Goal: Information Seeking & Learning: Learn about a topic

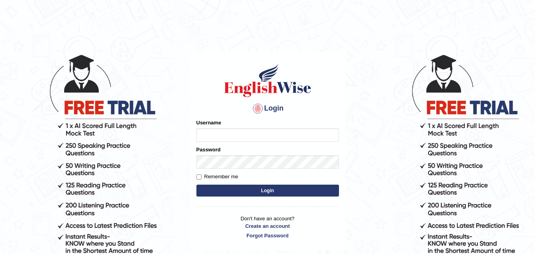
click at [205, 133] on input "Username" at bounding box center [267, 134] width 142 height 13
type input "s"
type input "Singla790"
click at [259, 133] on input "Username" at bounding box center [267, 134] width 142 height 13
type input "Singla790"
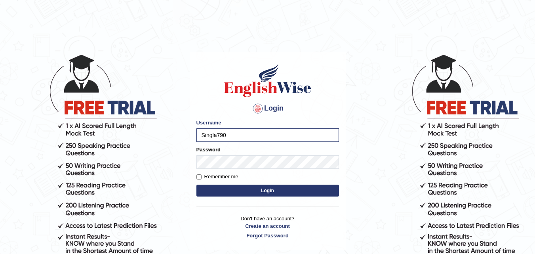
click at [227, 193] on button "Login" at bounding box center [267, 190] width 142 height 12
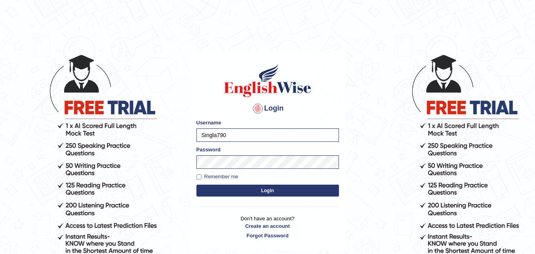
click at [227, 193] on button "Login" at bounding box center [267, 190] width 142 height 12
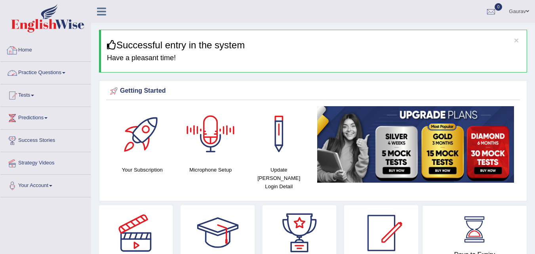
click at [43, 74] on link "Practice Questions" at bounding box center [45, 72] width 90 height 20
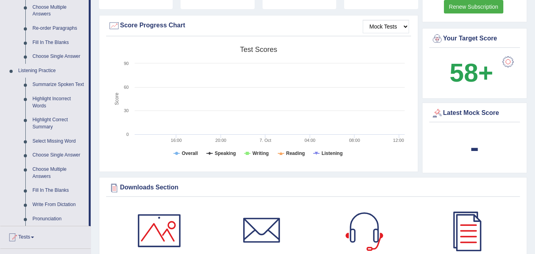
scroll to position [285, 0]
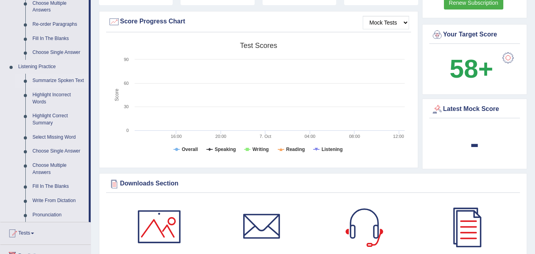
click at [59, 81] on link "Summarize Spoken Text" at bounding box center [59, 81] width 60 height 14
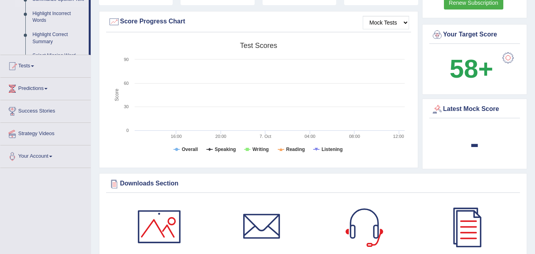
scroll to position [170, 0]
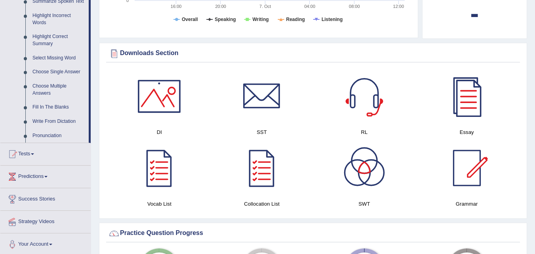
scroll to position [348, 0]
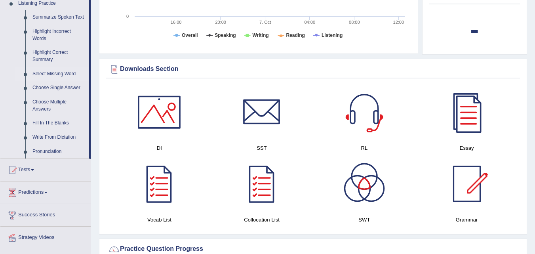
click at [52, 74] on link "Select Missing Word" at bounding box center [59, 74] width 60 height 14
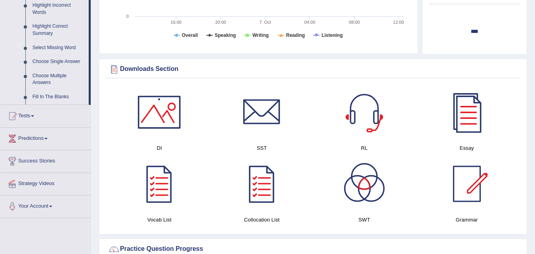
scroll to position [286, 0]
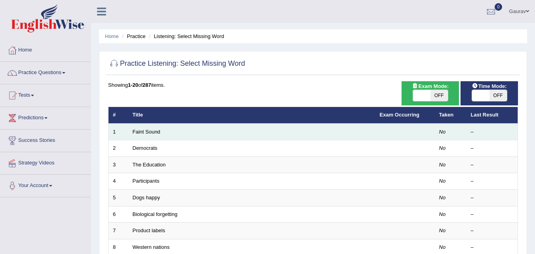
click at [173, 134] on td "Faint Sound" at bounding box center [251, 131] width 247 height 17
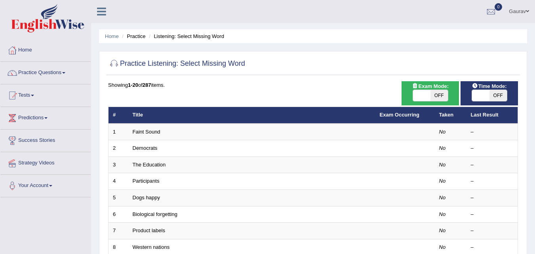
click at [492, 93] on span "OFF" at bounding box center [497, 95] width 17 height 11
checkbox input "true"
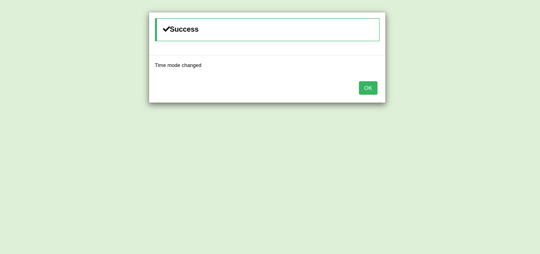
click at [369, 87] on button "OK" at bounding box center [368, 87] width 18 height 13
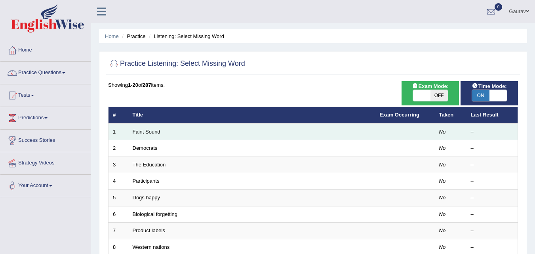
click at [203, 135] on td "Faint Sound" at bounding box center [251, 131] width 247 height 17
click at [183, 135] on td "Faint Sound" at bounding box center [251, 131] width 247 height 17
click at [154, 132] on link "Faint Sound" at bounding box center [147, 132] width 28 height 6
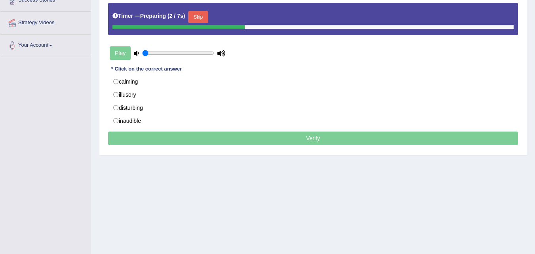
scroll to position [142, 0]
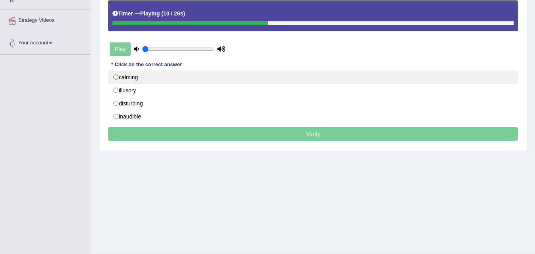
click at [125, 75] on label "calming" at bounding box center [313, 76] width 410 height 13
radio input "true"
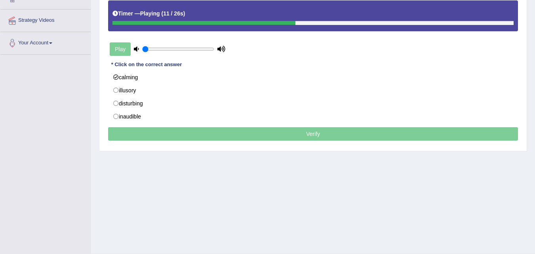
click at [318, 135] on p "Verify" at bounding box center [313, 133] width 410 height 13
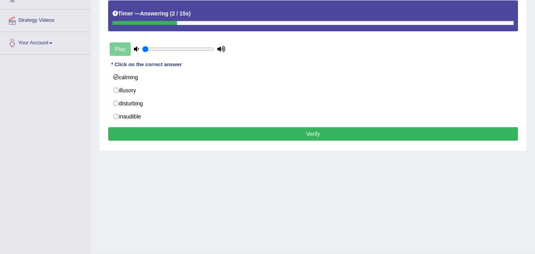
click at [318, 135] on button "Verify" at bounding box center [313, 133] width 410 height 13
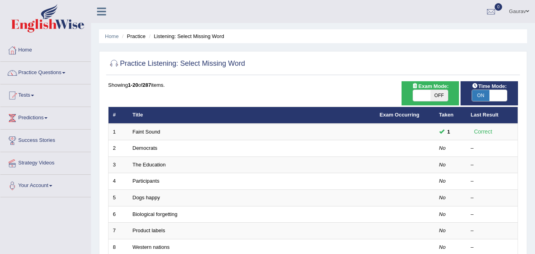
click at [152, 147] on link "Democrats" at bounding box center [145, 148] width 25 height 6
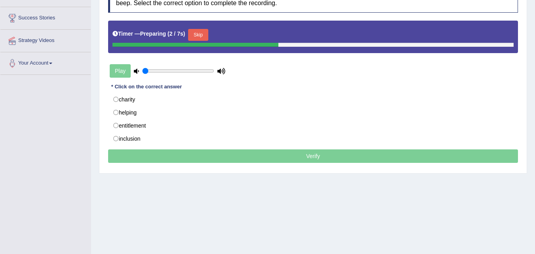
scroll to position [123, 0]
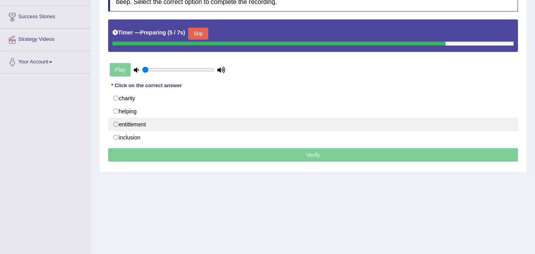
click at [196, 125] on label "entitlement" at bounding box center [313, 124] width 410 height 13
radio input "true"
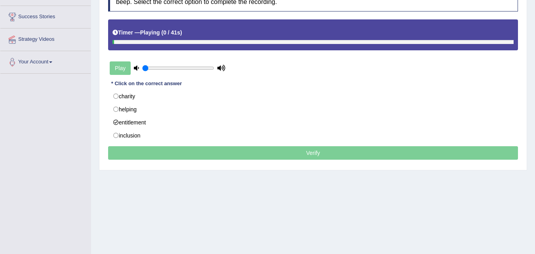
click at [258, 156] on p "Verify" at bounding box center [313, 152] width 410 height 13
click at [418, 40] on div at bounding box center [312, 42] width 401 height 4
click at [419, 40] on div at bounding box center [312, 42] width 401 height 4
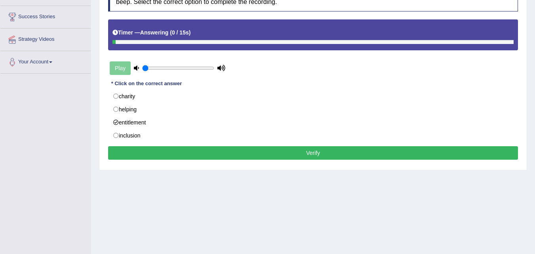
click at [365, 153] on button "Verify" at bounding box center [313, 152] width 410 height 13
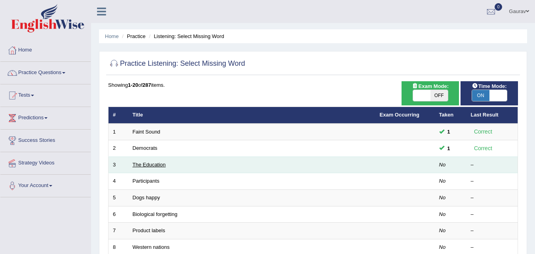
click at [161, 165] on link "The Education" at bounding box center [149, 164] width 33 height 6
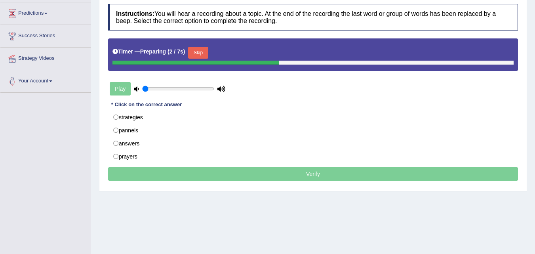
scroll to position [106, 0]
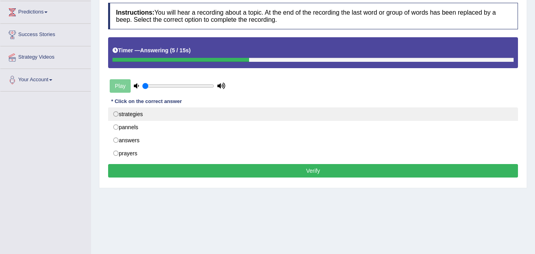
click at [119, 113] on label "strategies" at bounding box center [313, 113] width 410 height 13
radio input "true"
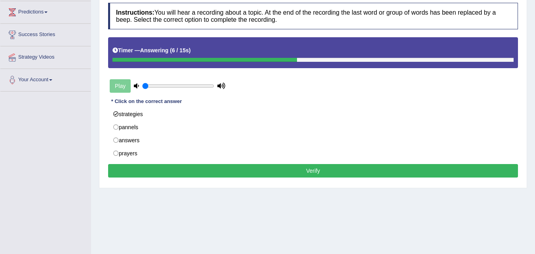
click at [266, 173] on button "Verify" at bounding box center [313, 170] width 410 height 13
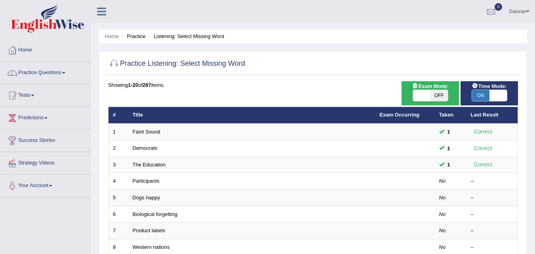
click at [149, 180] on link "Participants" at bounding box center [146, 181] width 27 height 6
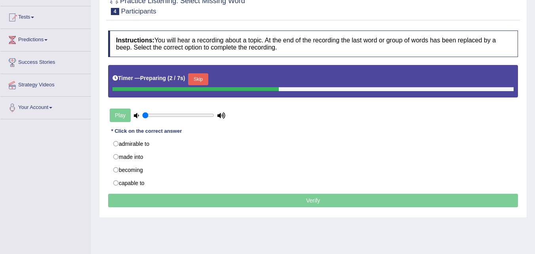
scroll to position [79, 0]
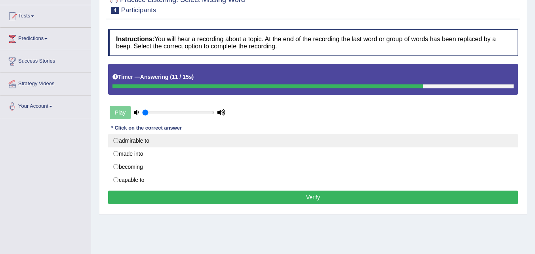
click at [138, 143] on label "admirable to" at bounding box center [313, 140] width 410 height 13
radio input "true"
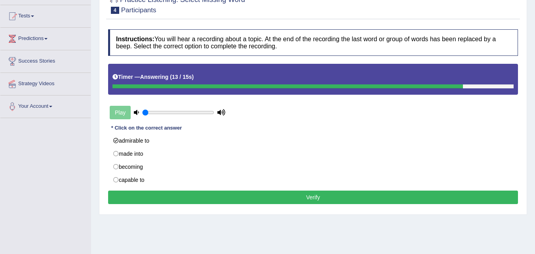
click at [280, 200] on button "Verify" at bounding box center [313, 196] width 410 height 13
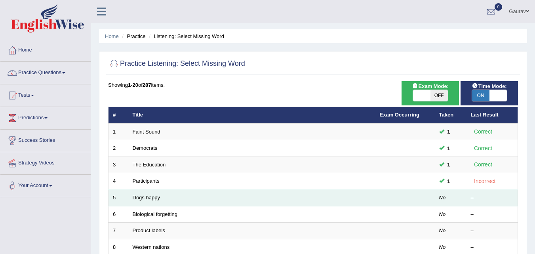
click at [161, 199] on td "Dogs happy" at bounding box center [251, 198] width 247 height 17
click at [150, 196] on link "Dogs happy" at bounding box center [146, 197] width 27 height 6
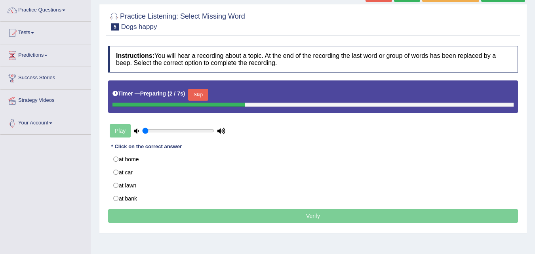
scroll to position [63, 0]
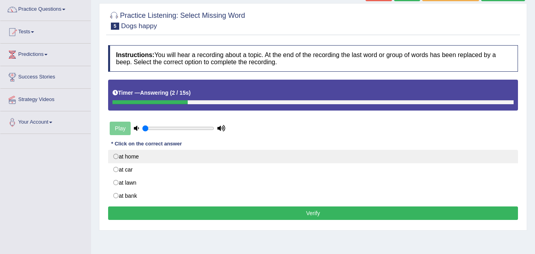
click at [121, 155] on label "at home" at bounding box center [313, 156] width 410 height 13
radio input "true"
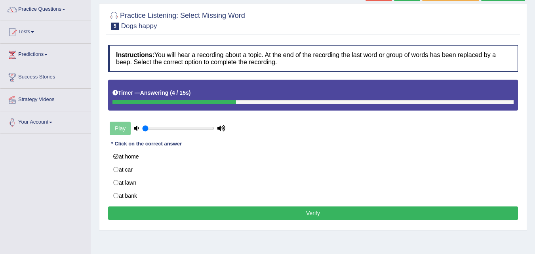
click at [228, 216] on button "Verify" at bounding box center [313, 212] width 410 height 13
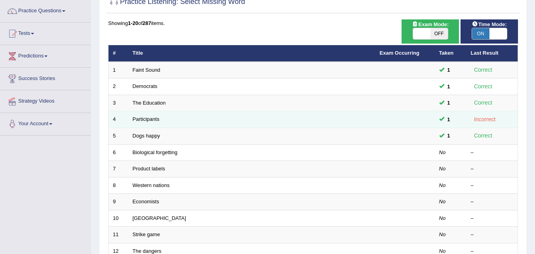
scroll to position [63, 0]
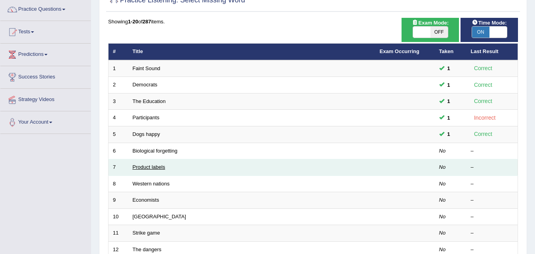
click at [144, 164] on link "Product labels" at bounding box center [149, 167] width 32 height 6
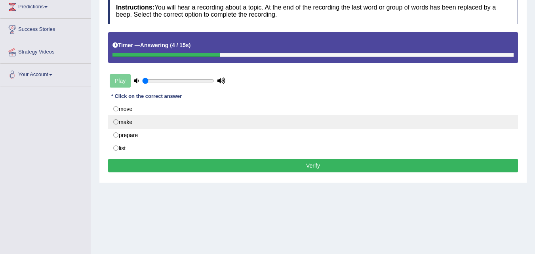
click at [129, 122] on label "make" at bounding box center [313, 121] width 410 height 13
radio input "true"
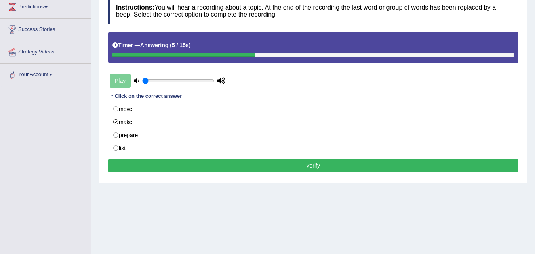
click at [197, 163] on button "Verify" at bounding box center [313, 165] width 410 height 13
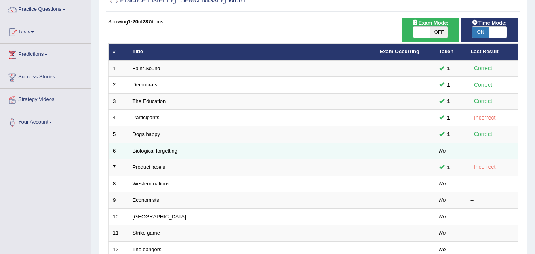
click at [169, 149] on link "Biological forgetting" at bounding box center [155, 151] width 45 height 6
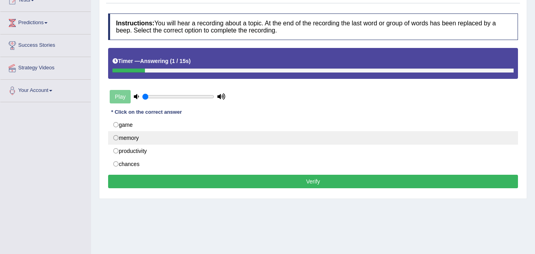
click at [127, 137] on label "memory" at bounding box center [313, 137] width 410 height 13
radio input "true"
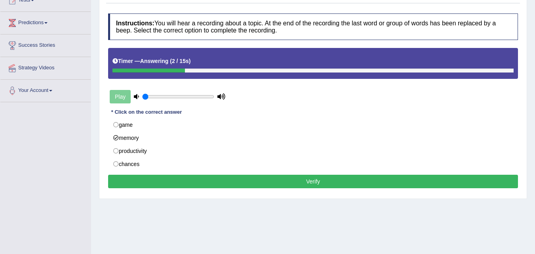
click at [204, 181] on button "Verify" at bounding box center [313, 180] width 410 height 13
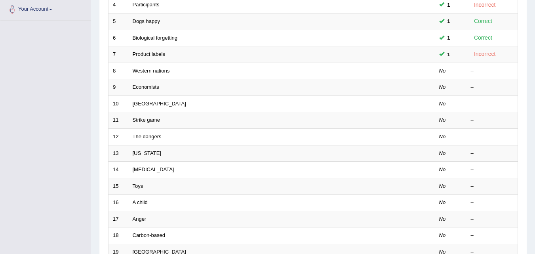
scroll to position [180, 0]
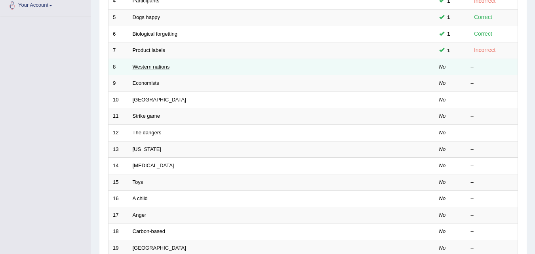
click at [149, 66] on link "Western nations" at bounding box center [151, 67] width 37 height 6
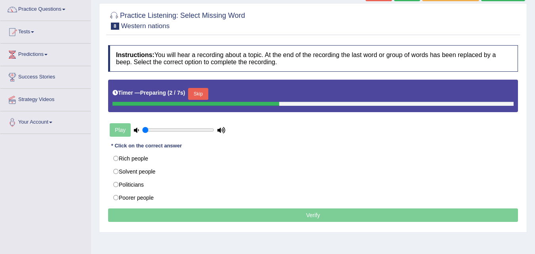
scroll to position [79, 0]
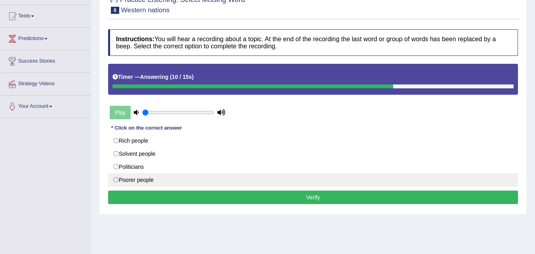
click at [126, 178] on label "Poorer people" at bounding box center [313, 179] width 410 height 13
radio input "true"
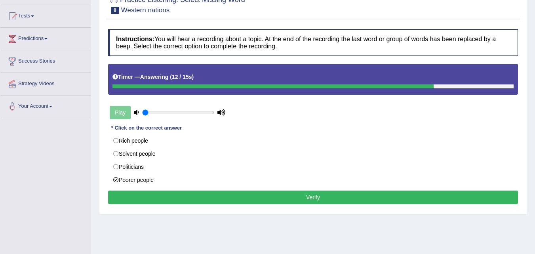
click at [207, 195] on button "Verify" at bounding box center [313, 196] width 410 height 13
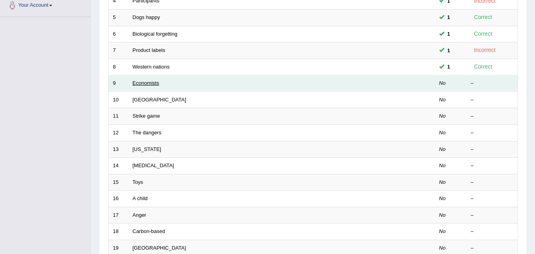
click at [144, 83] on link "Economists" at bounding box center [146, 83] width 27 height 6
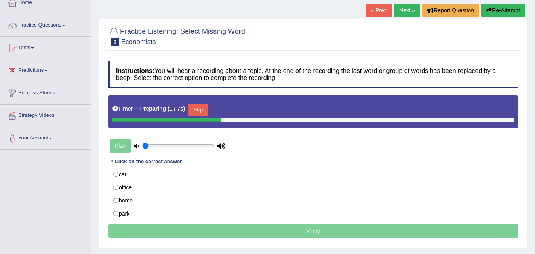
scroll to position [63, 0]
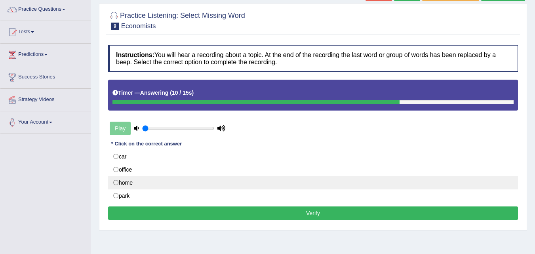
click at [121, 180] on label "home" at bounding box center [313, 182] width 410 height 13
radio input "true"
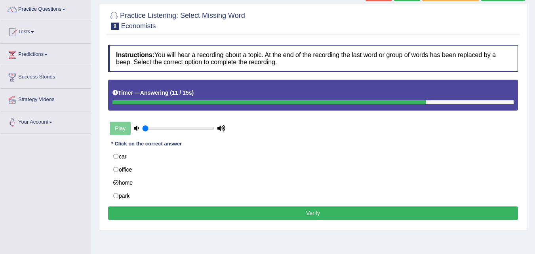
click at [176, 215] on button "Verify" at bounding box center [313, 212] width 410 height 13
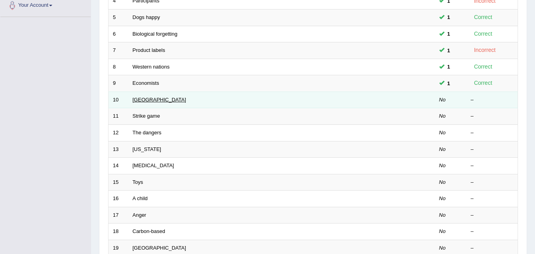
click at [152, 101] on link "[GEOGRAPHIC_DATA]" at bounding box center [159, 100] width 53 height 6
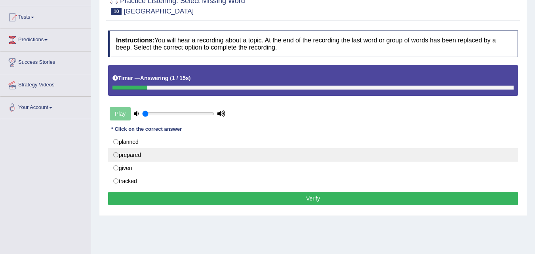
click at [161, 150] on label "prepared" at bounding box center [313, 154] width 410 height 13
radio input "true"
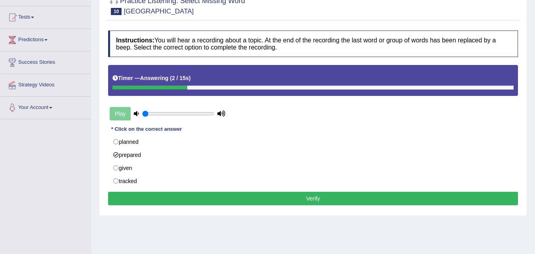
click at [199, 201] on button "Verify" at bounding box center [313, 198] width 410 height 13
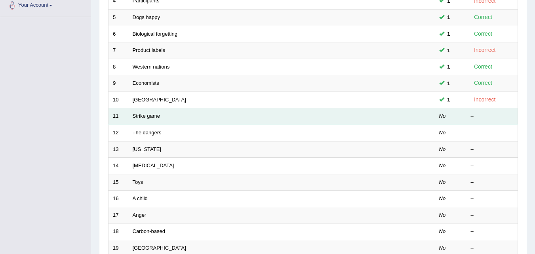
click at [153, 119] on td "Strike game" at bounding box center [251, 116] width 247 height 17
click at [153, 117] on link "Strike game" at bounding box center [146, 116] width 27 height 6
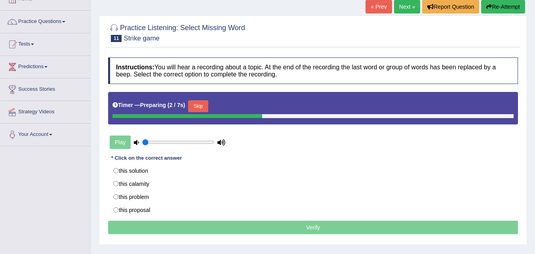
scroll to position [64, 0]
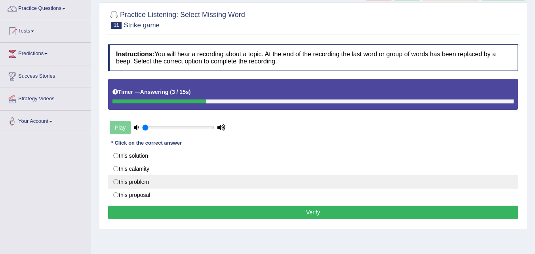
click at [151, 182] on label "this problem" at bounding box center [313, 181] width 410 height 13
radio input "true"
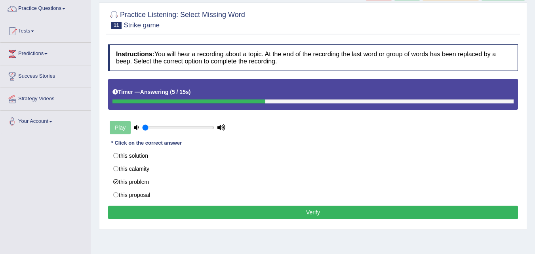
click at [194, 215] on button "Verify" at bounding box center [313, 211] width 410 height 13
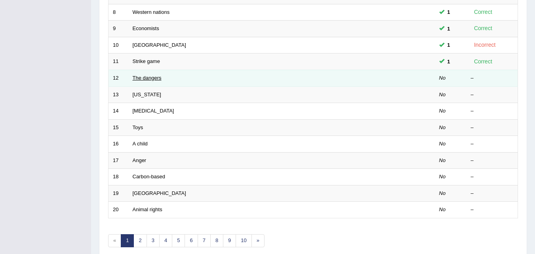
click at [143, 79] on link "The dangers" at bounding box center [147, 78] width 29 height 6
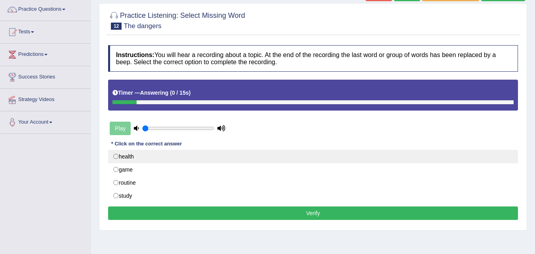
click at [117, 157] on label "health" at bounding box center [313, 156] width 410 height 13
radio input "true"
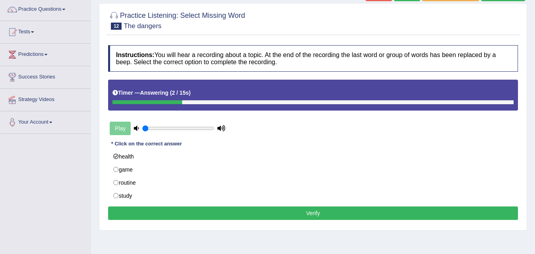
click at [210, 219] on button "Verify" at bounding box center [313, 212] width 410 height 13
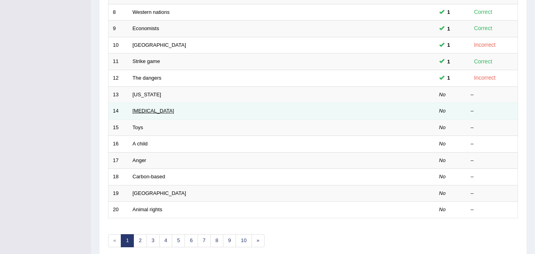
click at [139, 111] on link "[MEDICAL_DATA]" at bounding box center [154, 111] width 42 height 6
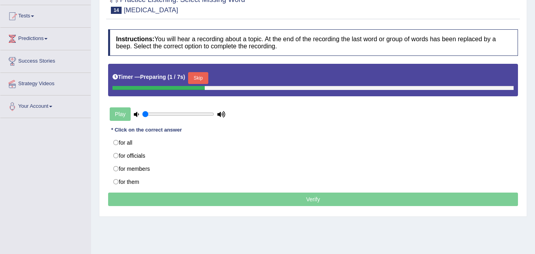
scroll to position [79, 0]
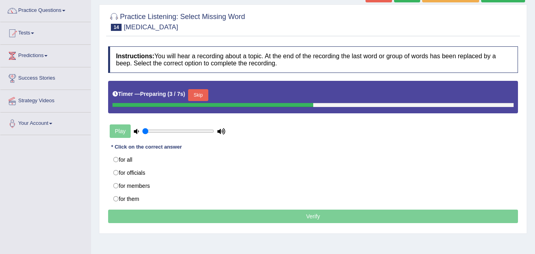
scroll to position [63, 0]
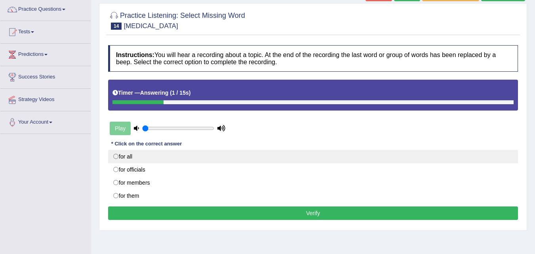
click at [123, 156] on label "for all" at bounding box center [313, 156] width 410 height 13
radio input "true"
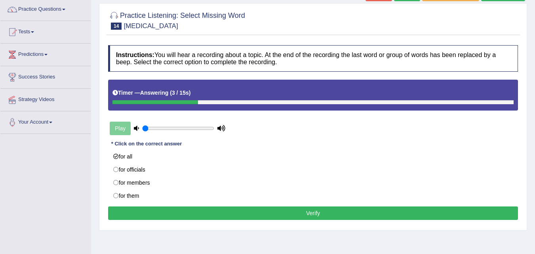
click at [242, 212] on button "Verify" at bounding box center [313, 212] width 410 height 13
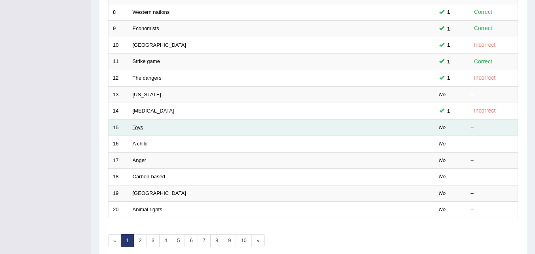
click at [141, 126] on link "Toys" at bounding box center [138, 127] width 11 height 6
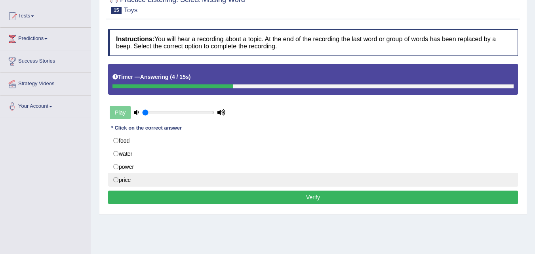
click at [116, 179] on label "price" at bounding box center [313, 179] width 410 height 13
radio input "true"
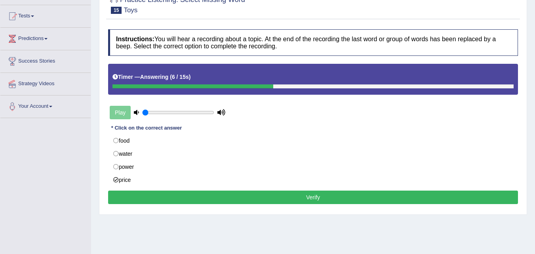
click at [148, 193] on button "Verify" at bounding box center [313, 196] width 410 height 13
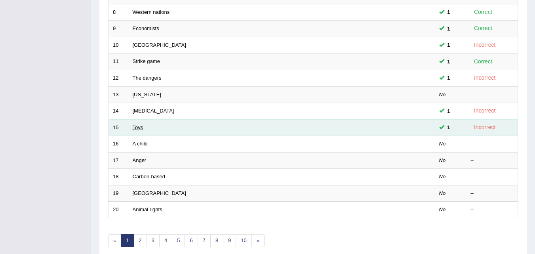
scroll to position [235, 0]
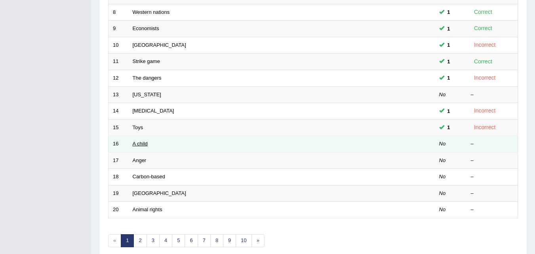
click at [138, 142] on link "A child" at bounding box center [140, 143] width 15 height 6
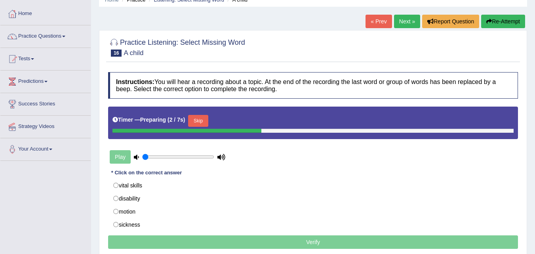
scroll to position [47, 0]
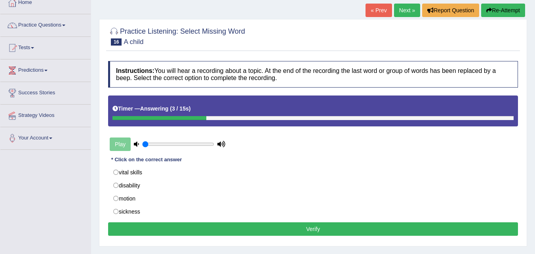
click at [116, 146] on div "Play" at bounding box center [167, 144] width 119 height 20
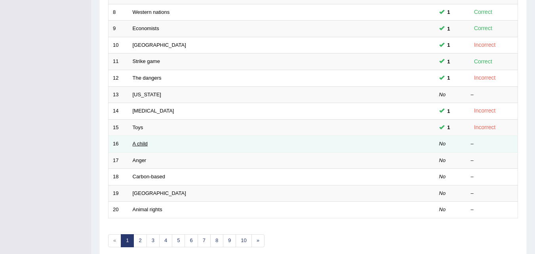
click at [140, 144] on link "A child" at bounding box center [140, 143] width 15 height 6
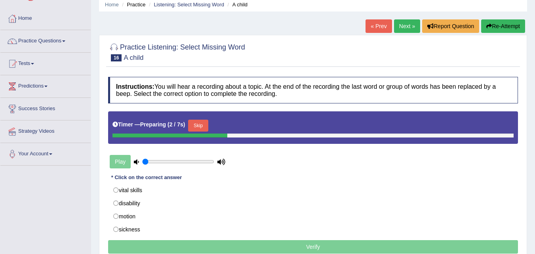
scroll to position [47, 0]
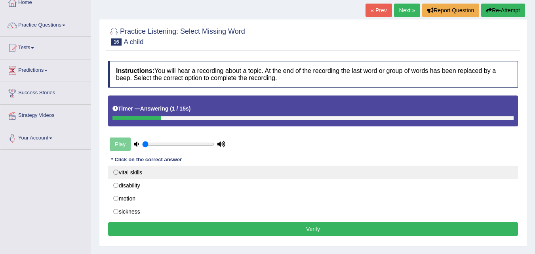
click at [123, 171] on label "vital skills" at bounding box center [313, 171] width 410 height 13
radio input "true"
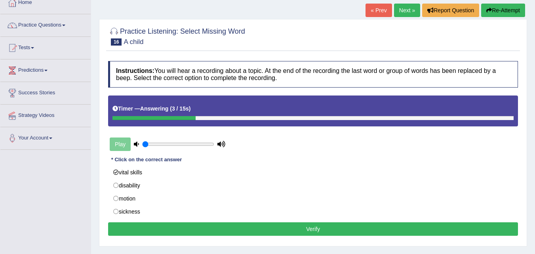
click at [203, 226] on button "Verify" at bounding box center [313, 228] width 410 height 13
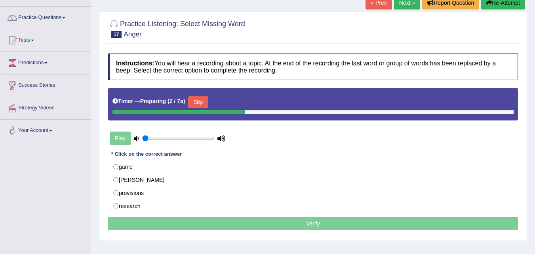
scroll to position [71, 0]
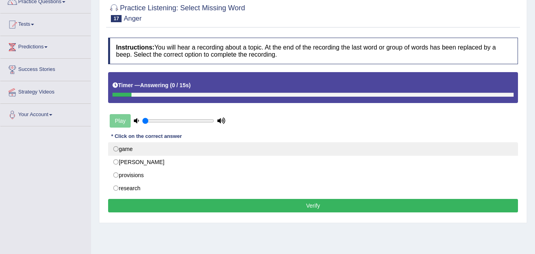
click at [123, 152] on label "game" at bounding box center [313, 148] width 410 height 13
radio input "true"
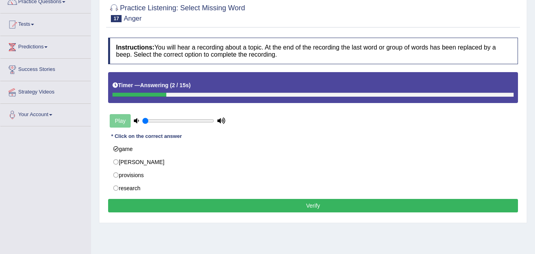
click at [191, 210] on button "Verify" at bounding box center [313, 205] width 410 height 13
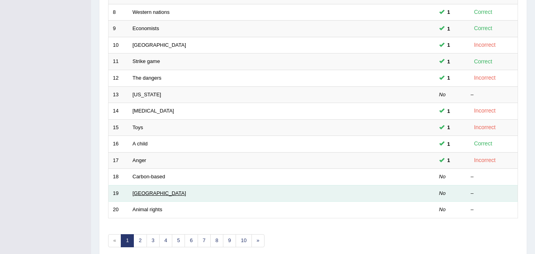
click at [148, 195] on link "[GEOGRAPHIC_DATA]" at bounding box center [159, 193] width 53 height 6
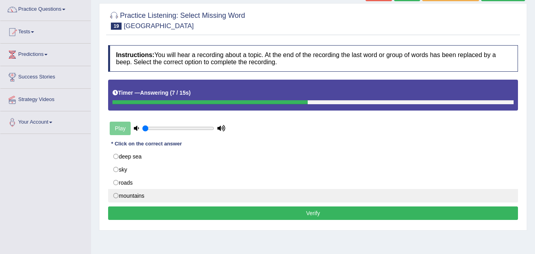
click at [131, 194] on label "mountains" at bounding box center [313, 195] width 410 height 13
radio input "true"
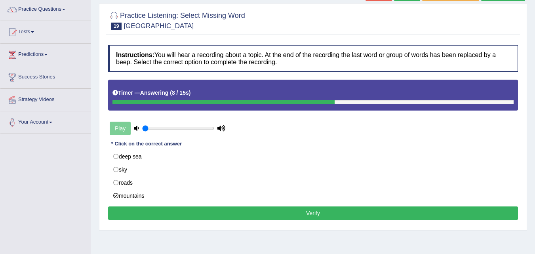
click at [146, 209] on button "Verify" at bounding box center [313, 212] width 410 height 13
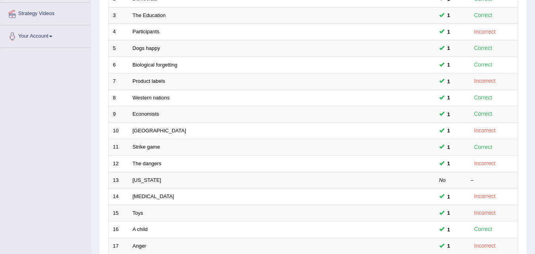
scroll to position [158, 0]
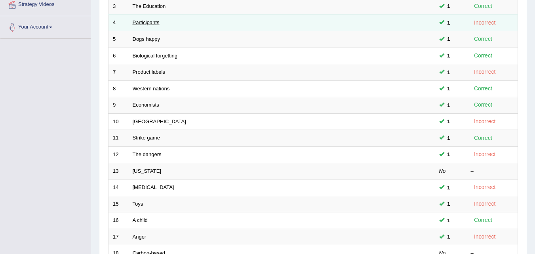
click at [148, 21] on link "Participants" at bounding box center [146, 22] width 27 height 6
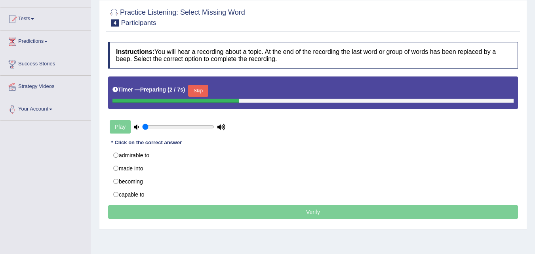
scroll to position [83, 0]
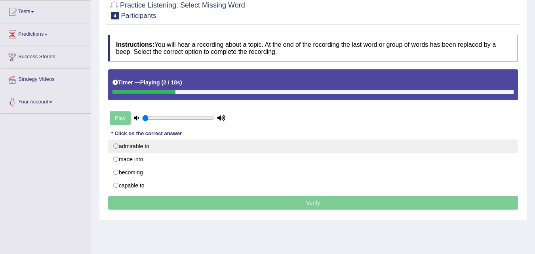
click at [137, 149] on label "admirable to" at bounding box center [313, 145] width 410 height 13
radio input "true"
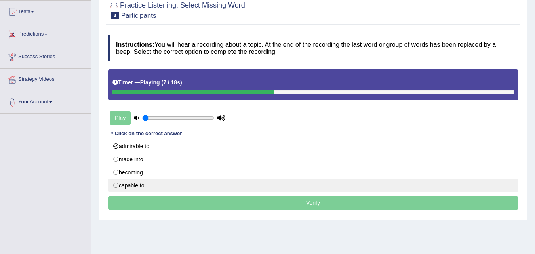
click at [137, 185] on label "capable to" at bounding box center [313, 184] width 410 height 13
radio input "true"
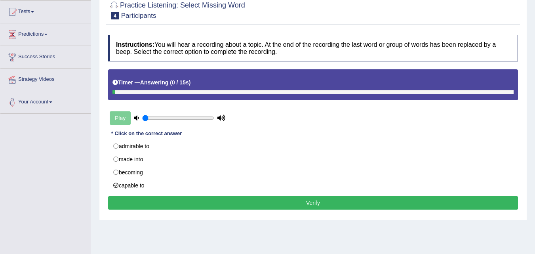
click at [211, 207] on button "Verify" at bounding box center [313, 202] width 410 height 13
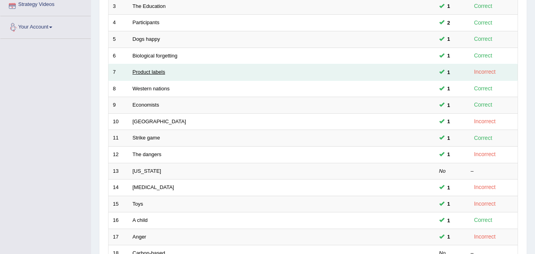
click at [134, 73] on link "Product labels" at bounding box center [149, 72] width 32 height 6
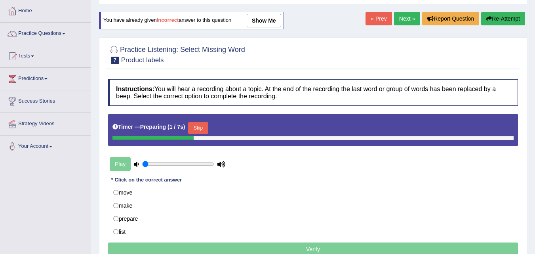
scroll to position [54, 0]
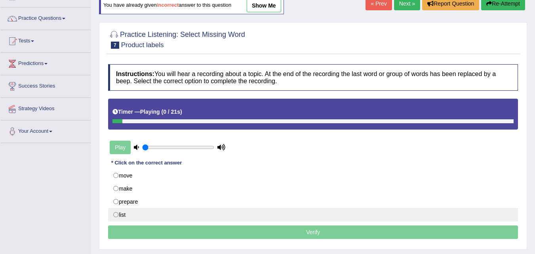
click at [116, 216] on label "list" at bounding box center [313, 214] width 410 height 13
radio input "true"
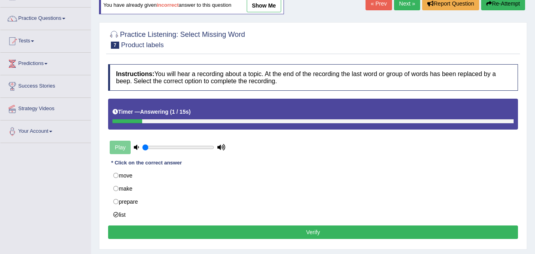
click at [201, 236] on button "Verify" at bounding box center [313, 231] width 410 height 13
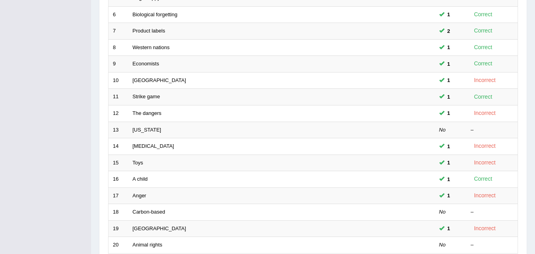
scroll to position [206, 0]
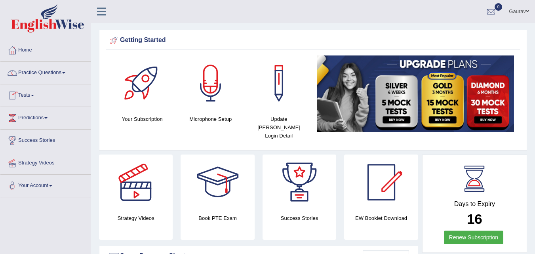
click at [51, 71] on link "Practice Questions" at bounding box center [45, 72] width 90 height 20
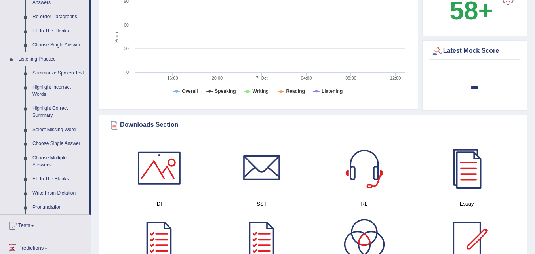
scroll to position [364, 0]
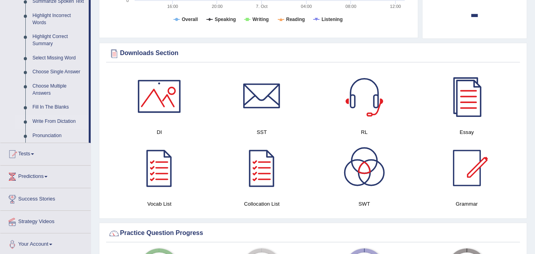
click at [52, 121] on link "Write From Dictation" at bounding box center [59, 121] width 60 height 14
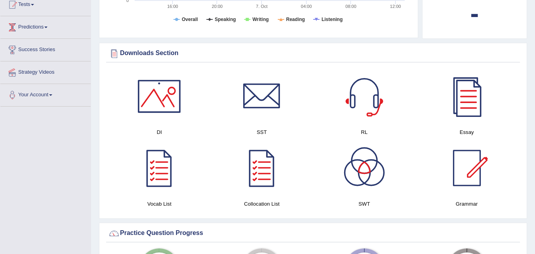
scroll to position [91, 0]
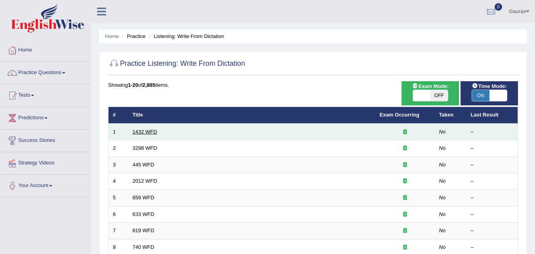
click at [136, 129] on link "1432 WFD" at bounding box center [145, 132] width 25 height 6
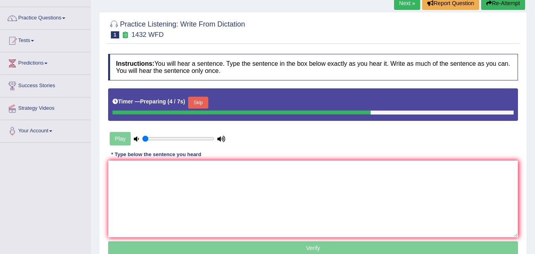
scroll to position [111, 0]
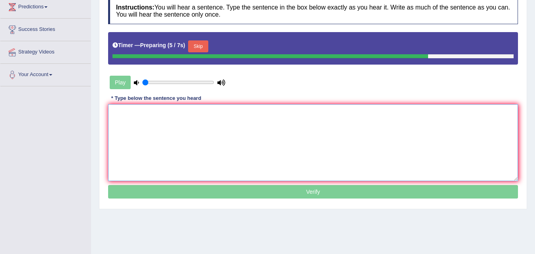
click at [141, 125] on textarea at bounding box center [313, 142] width 410 height 77
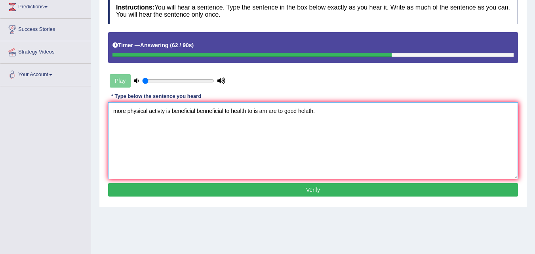
type textarea "more physical activty is beneficial benneficial to health to is am are to good …"
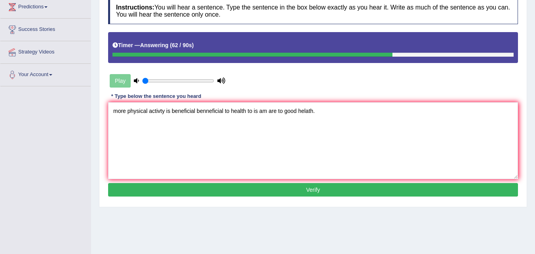
click at [243, 192] on button "Verify" at bounding box center [313, 189] width 410 height 13
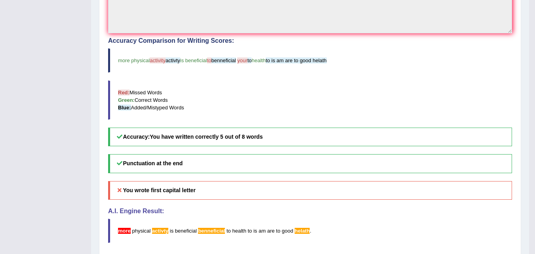
scroll to position [269, 0]
